Goal: Navigation & Orientation: Find specific page/section

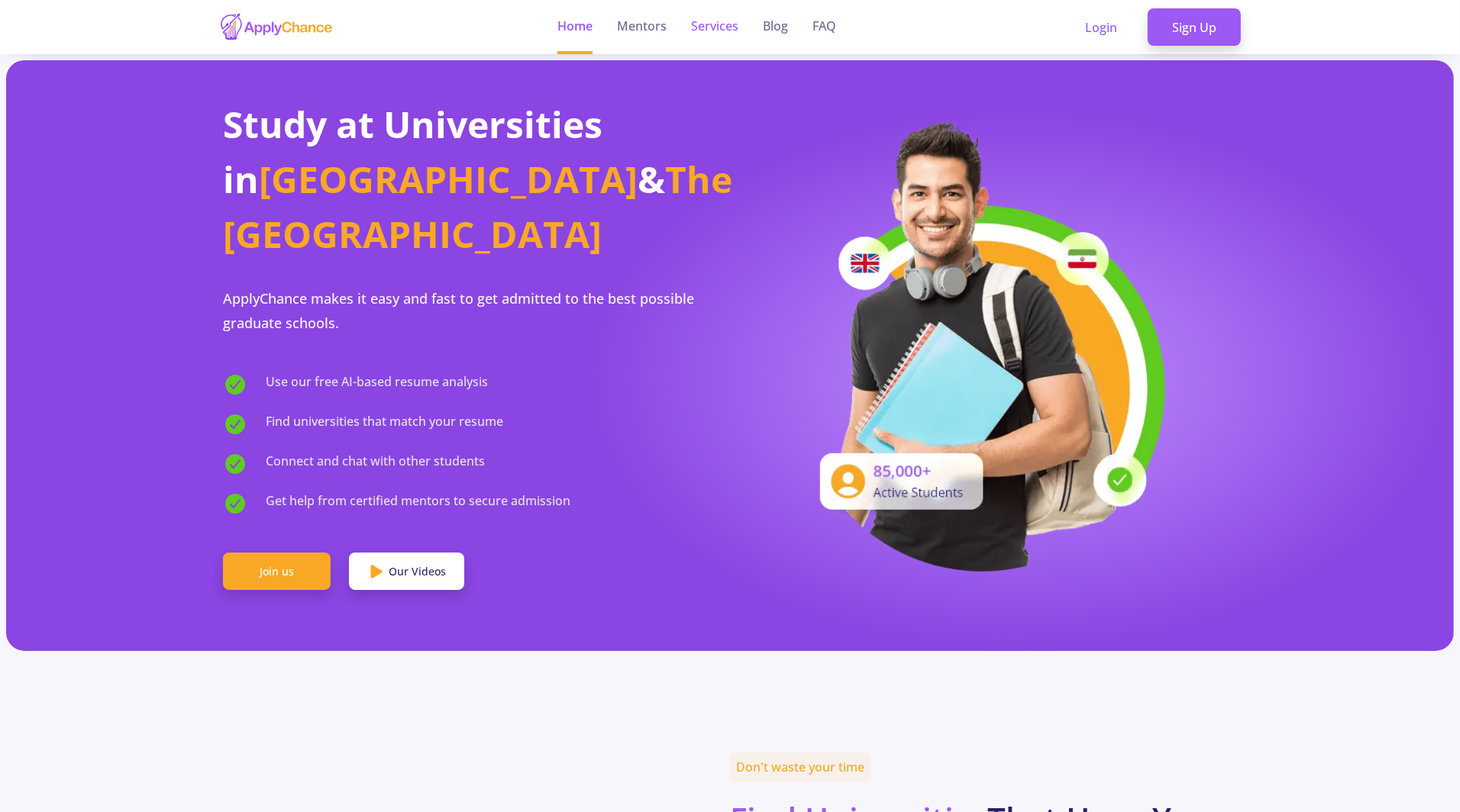
click at [711, 36] on link "Services" at bounding box center [714, 27] width 47 height 54
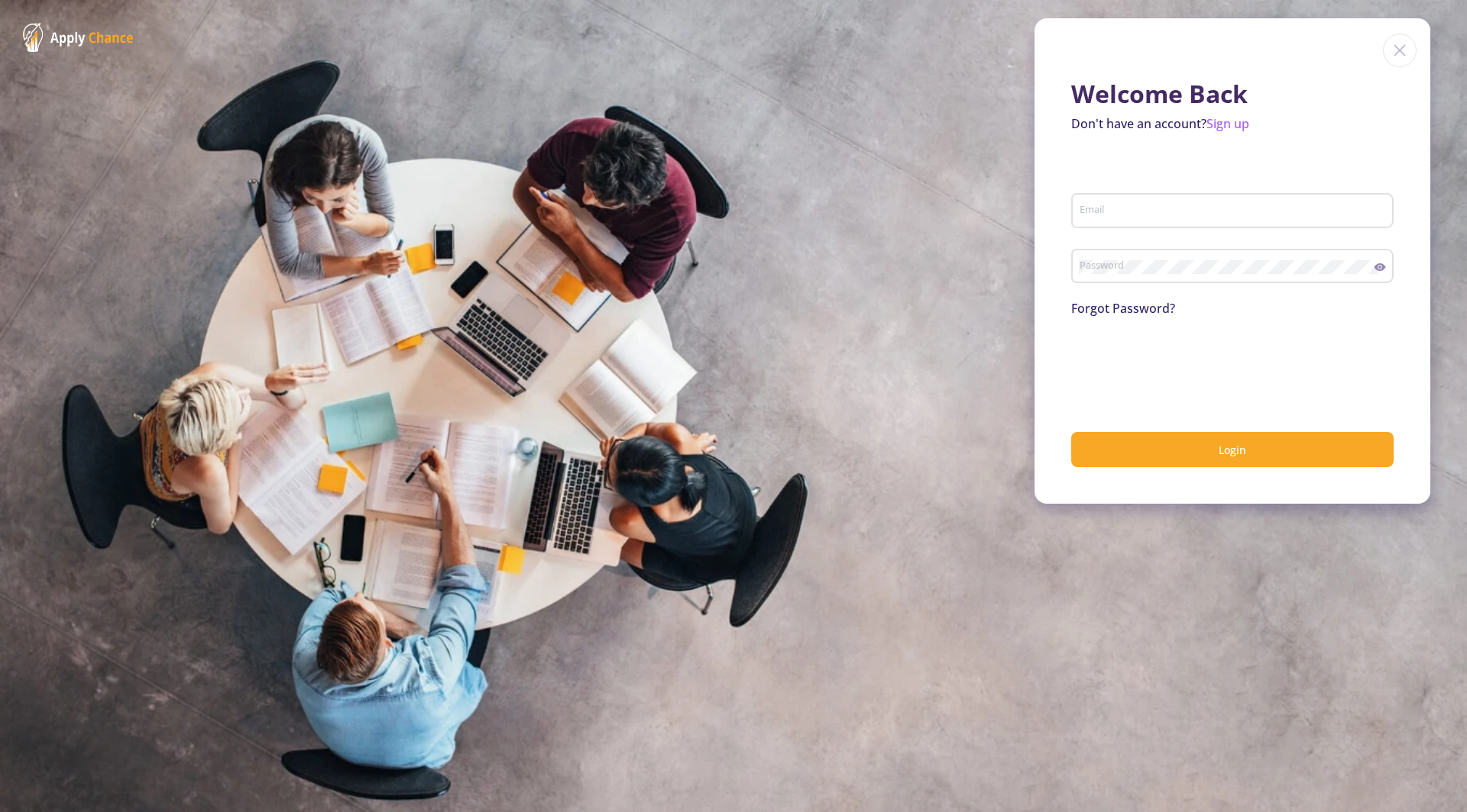
click at [91, 37] on img at bounding box center [78, 38] width 111 height 29
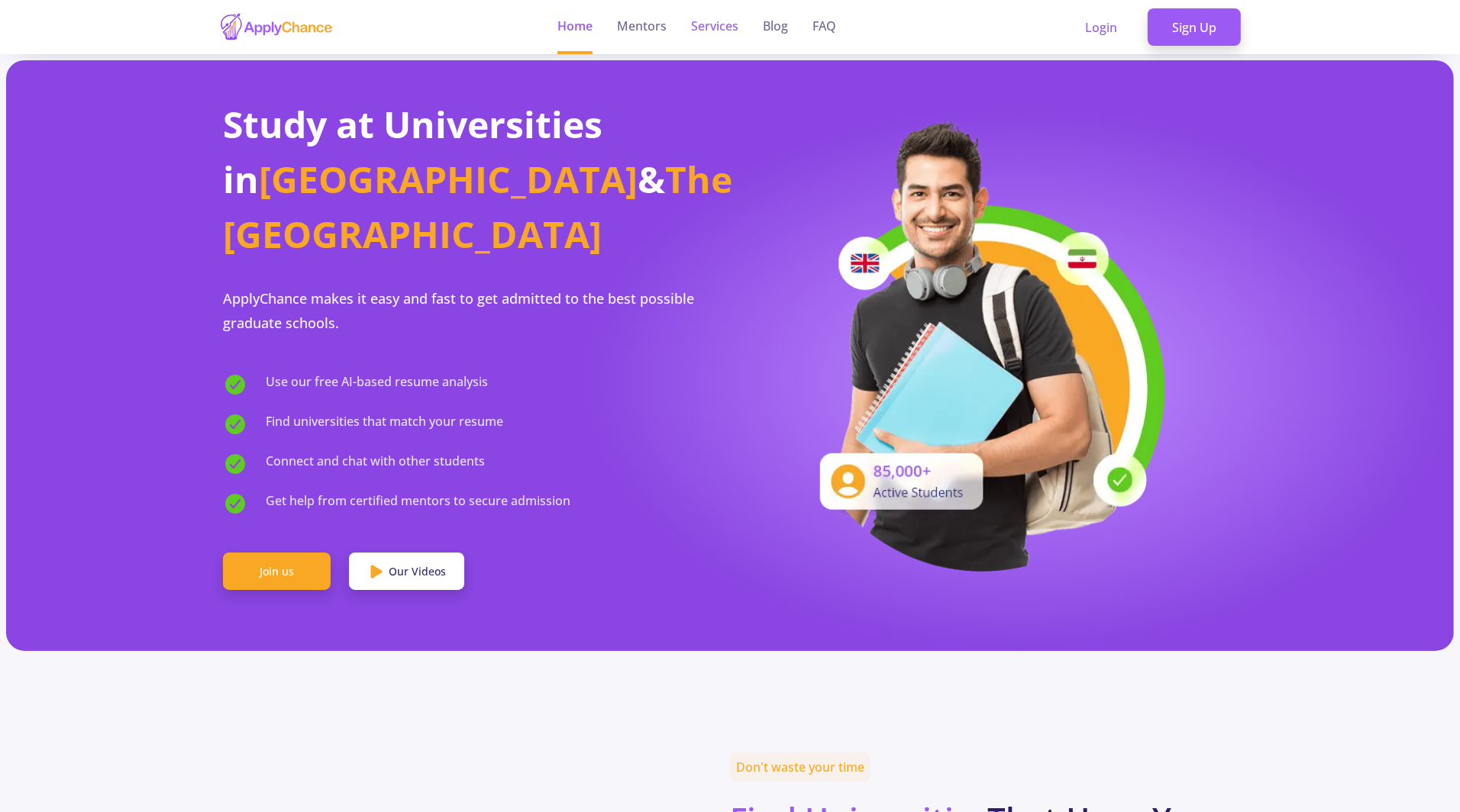
click at [730, 19] on link "Services" at bounding box center [714, 27] width 47 height 54
